Goal: Navigation & Orientation: Go to known website

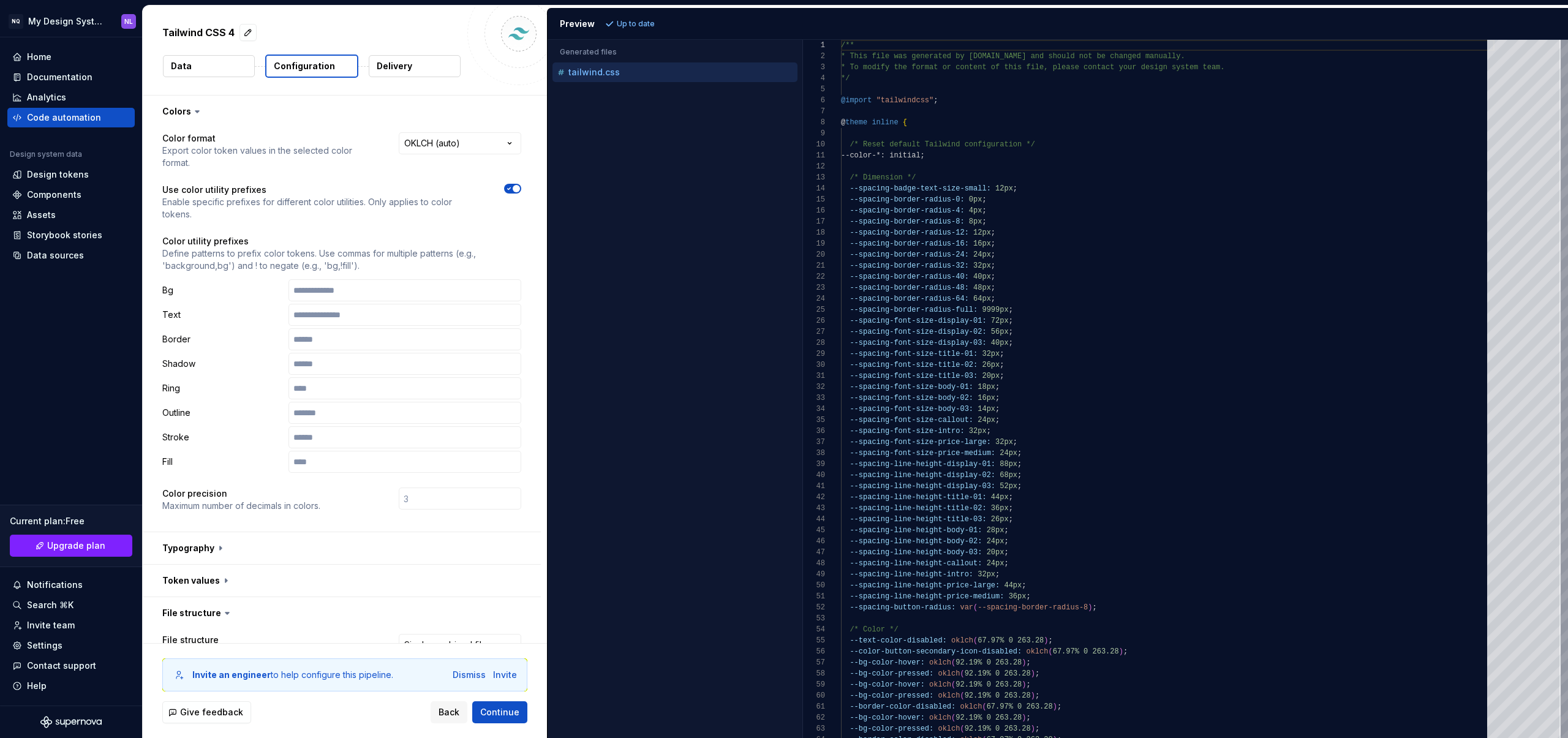
scroll to position [482, 0]
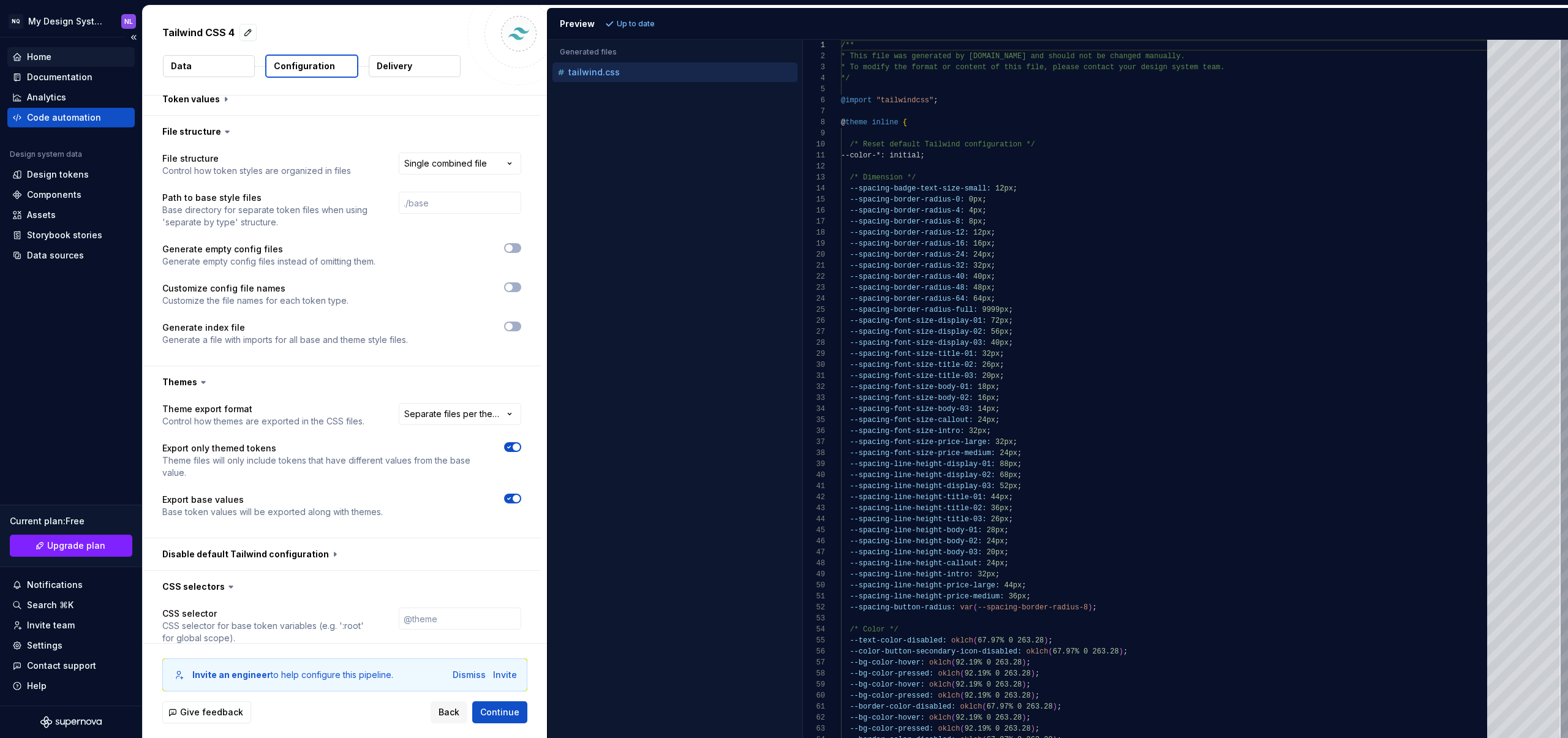
click at [55, 53] on div "Home" at bounding box center [71, 57] width 117 height 13
click at [34, 61] on div "Home" at bounding box center [39, 57] width 24 height 13
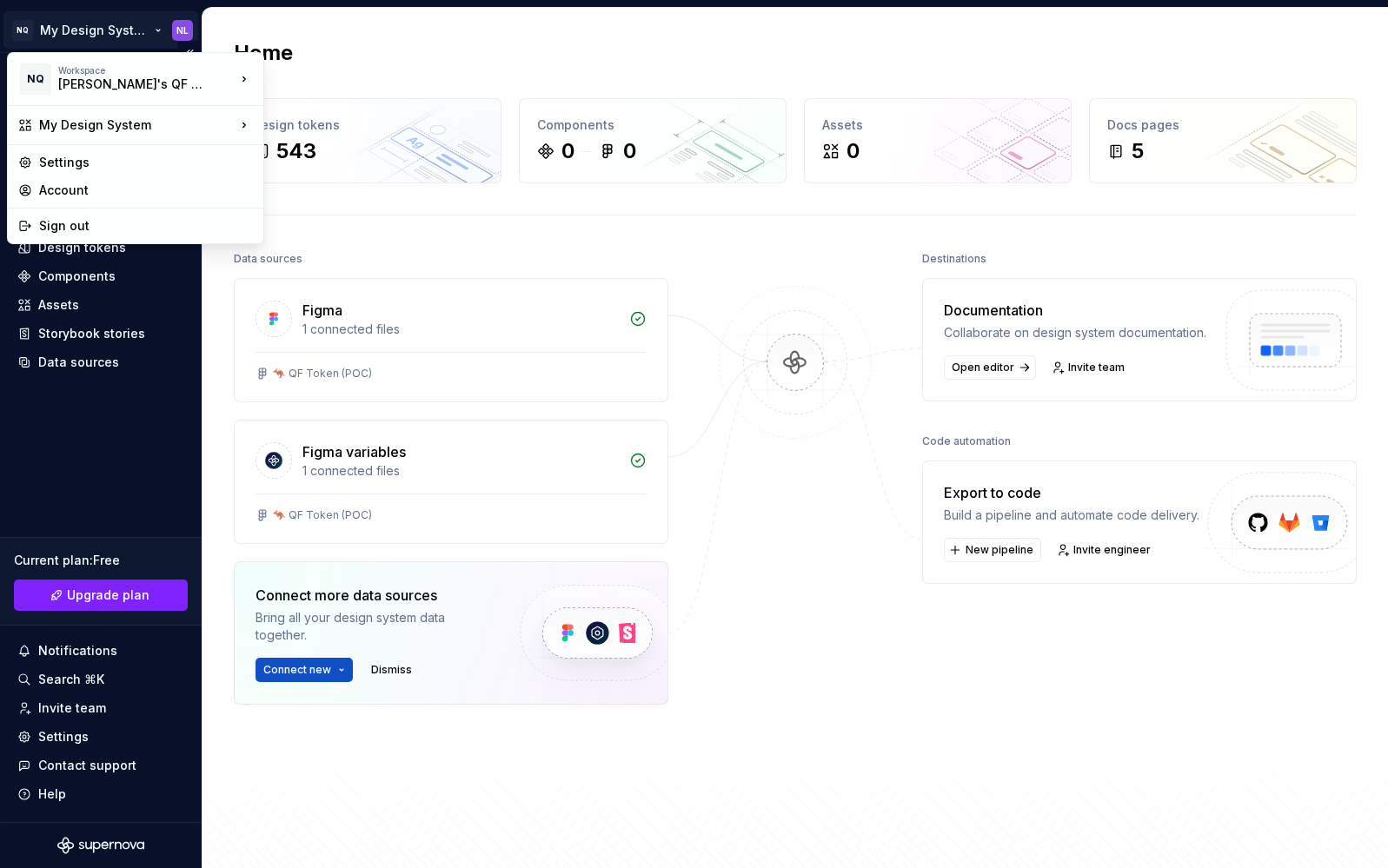
click at [69, 27] on html "NQ My Design System NL Home Documentation Analytics Code automation Design syst…" at bounding box center [694, 434] width 1388 height 868
click at [366, 33] on html "NQ My Design System NL Home Documentation Analytics Code automation Design syst…" at bounding box center [694, 434] width 1388 height 868
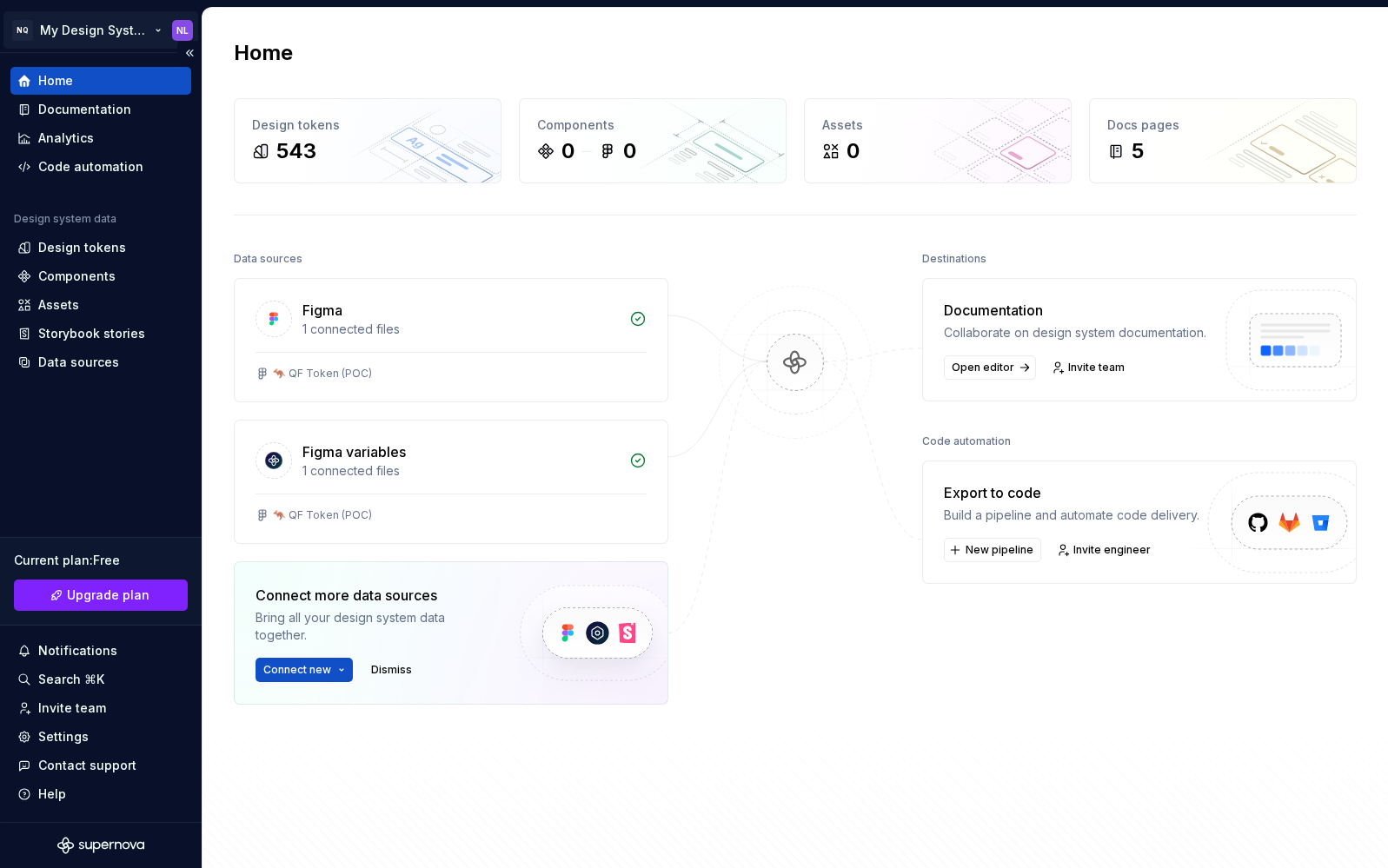
click at [76, 30] on html "NQ My Design System NL Home Documentation Analytics Code automation Design syst…" at bounding box center [694, 434] width 1388 height 868
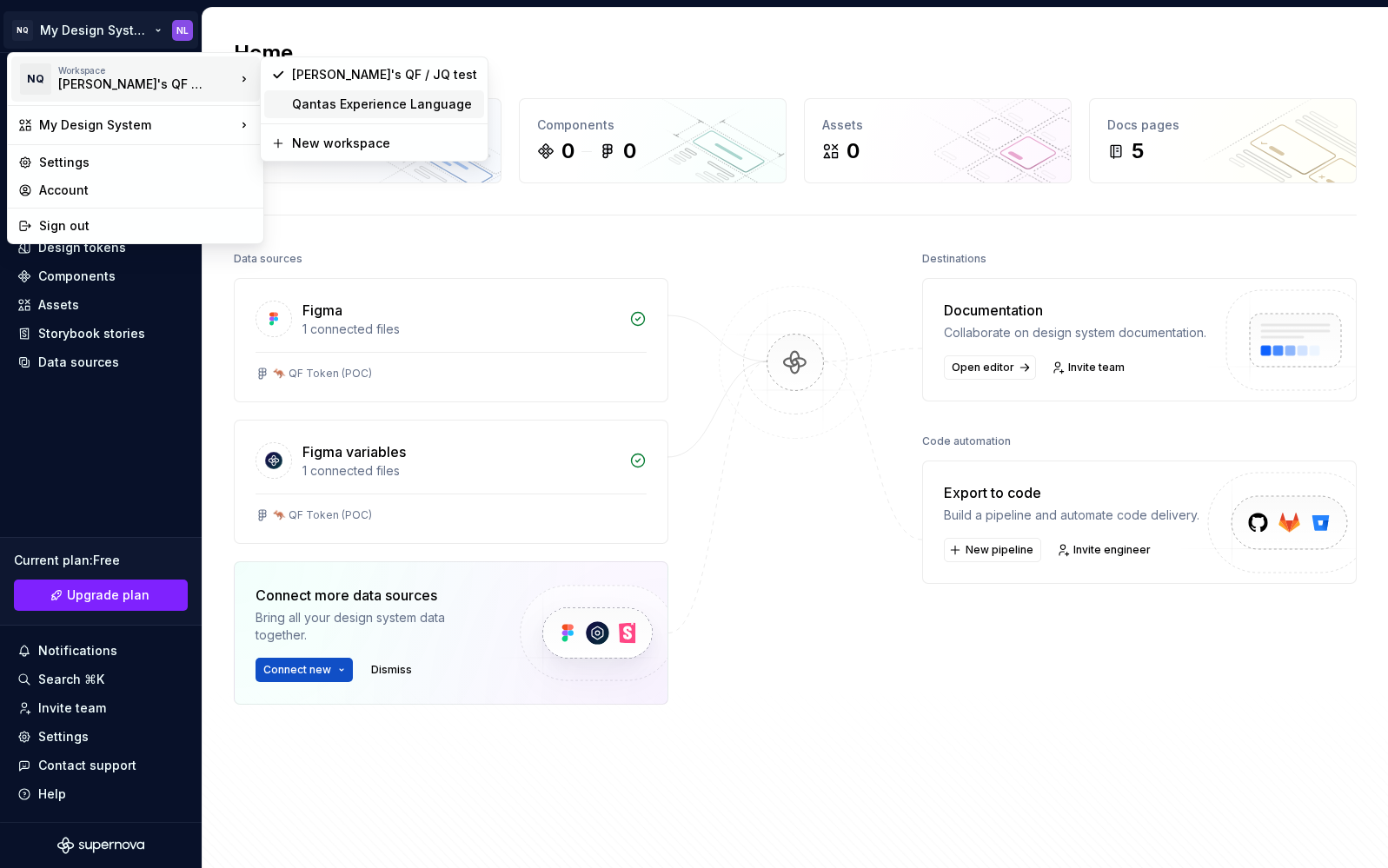
click at [357, 100] on div "Qantas Experience Language" at bounding box center [384, 104] width 185 height 18
